Goal: Navigation & Orientation: Find specific page/section

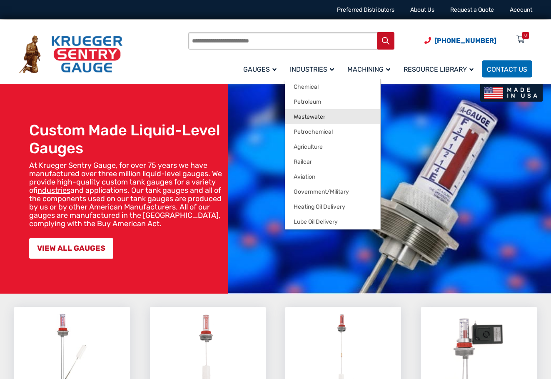
click at [312, 114] on span "Wastewater" at bounding box center [310, 117] width 32 height 8
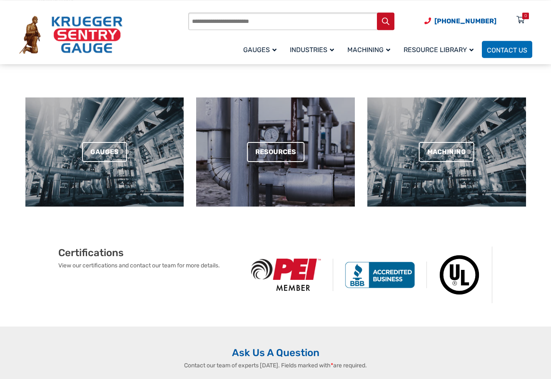
scroll to position [383, 0]
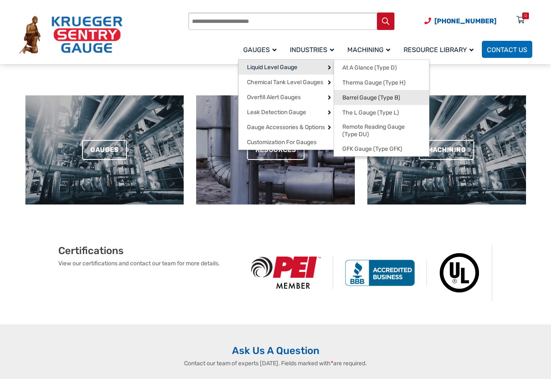
click at [376, 99] on span "Barrel Gauge (Type B)" at bounding box center [372, 98] width 58 height 8
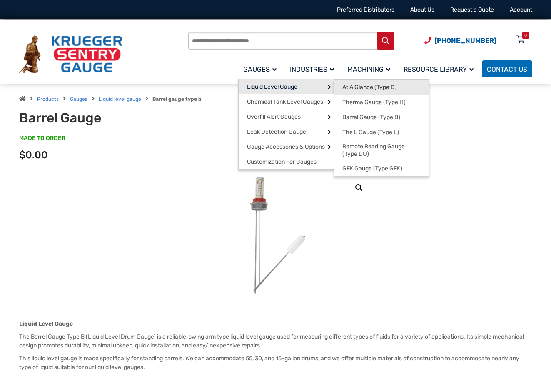
click at [347, 86] on span "At A Glance (Type D)" at bounding box center [370, 88] width 55 height 8
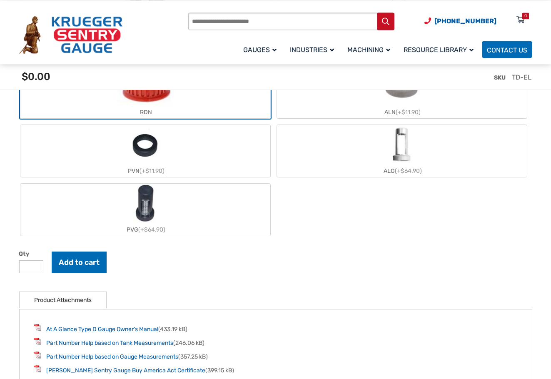
scroll to position [914, 0]
